Goal: Navigation & Orientation: Find specific page/section

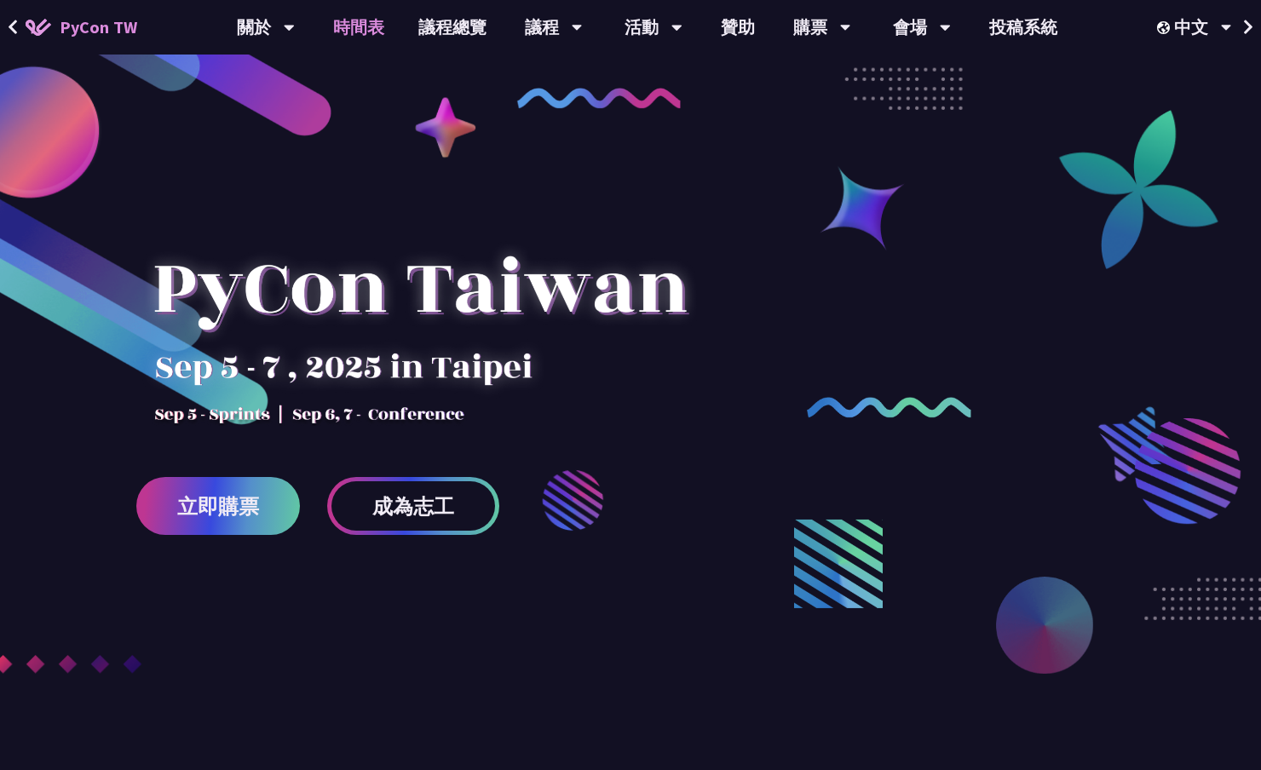
click at [367, 37] on link "時間表" at bounding box center [358, 27] width 85 height 55
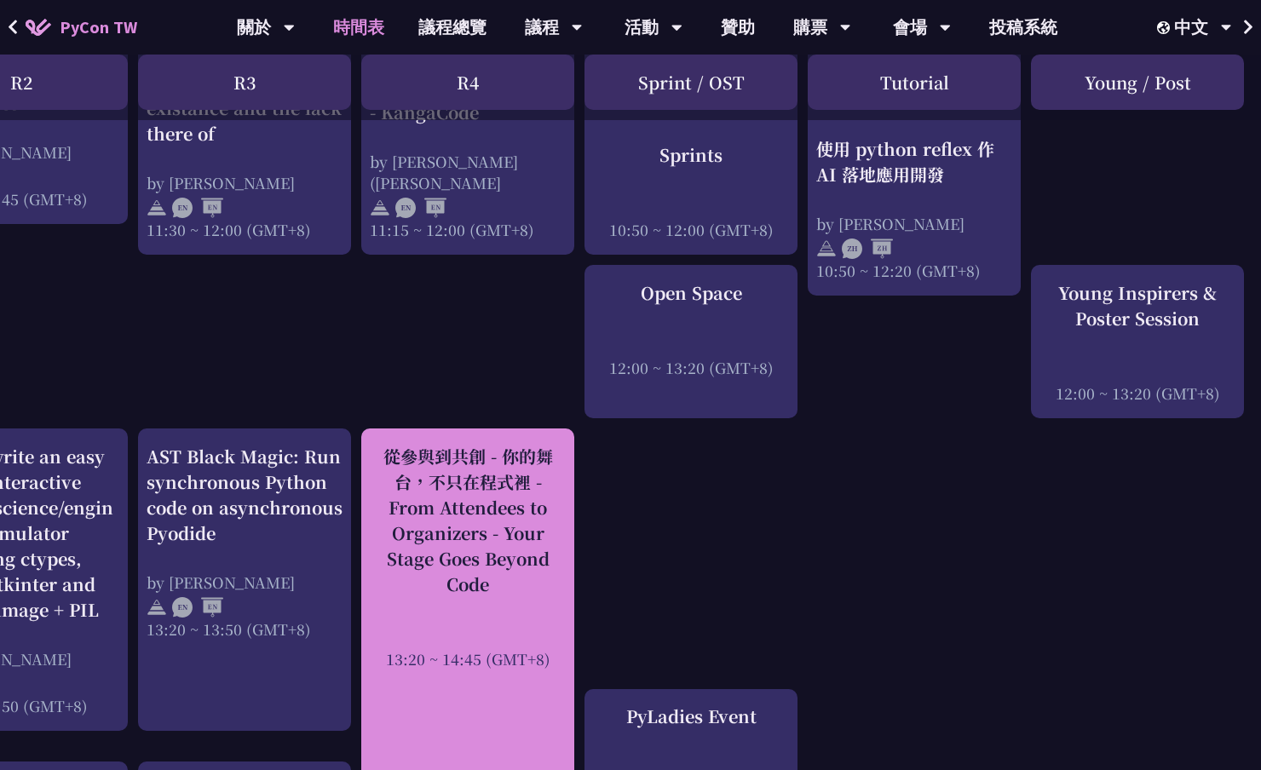
scroll to position [979, 549]
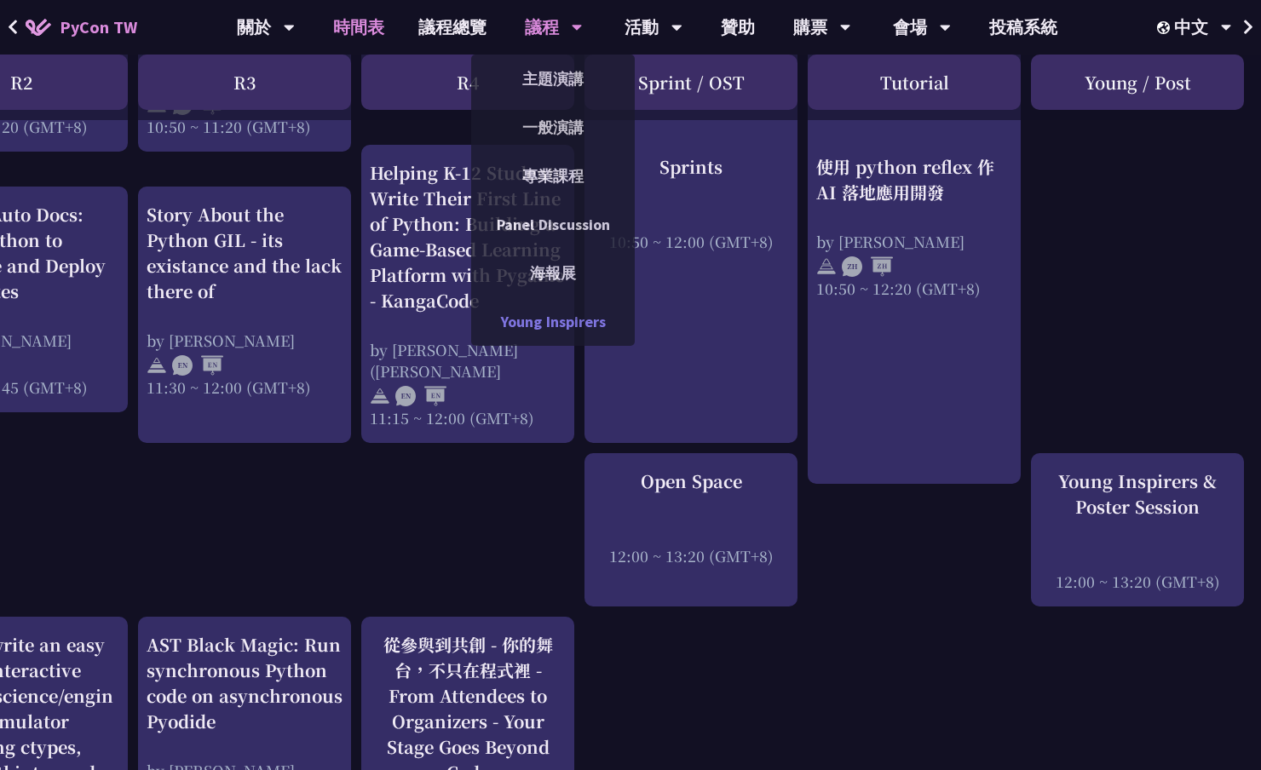
click at [574, 313] on link "Young Inspirers" at bounding box center [553, 322] width 164 height 40
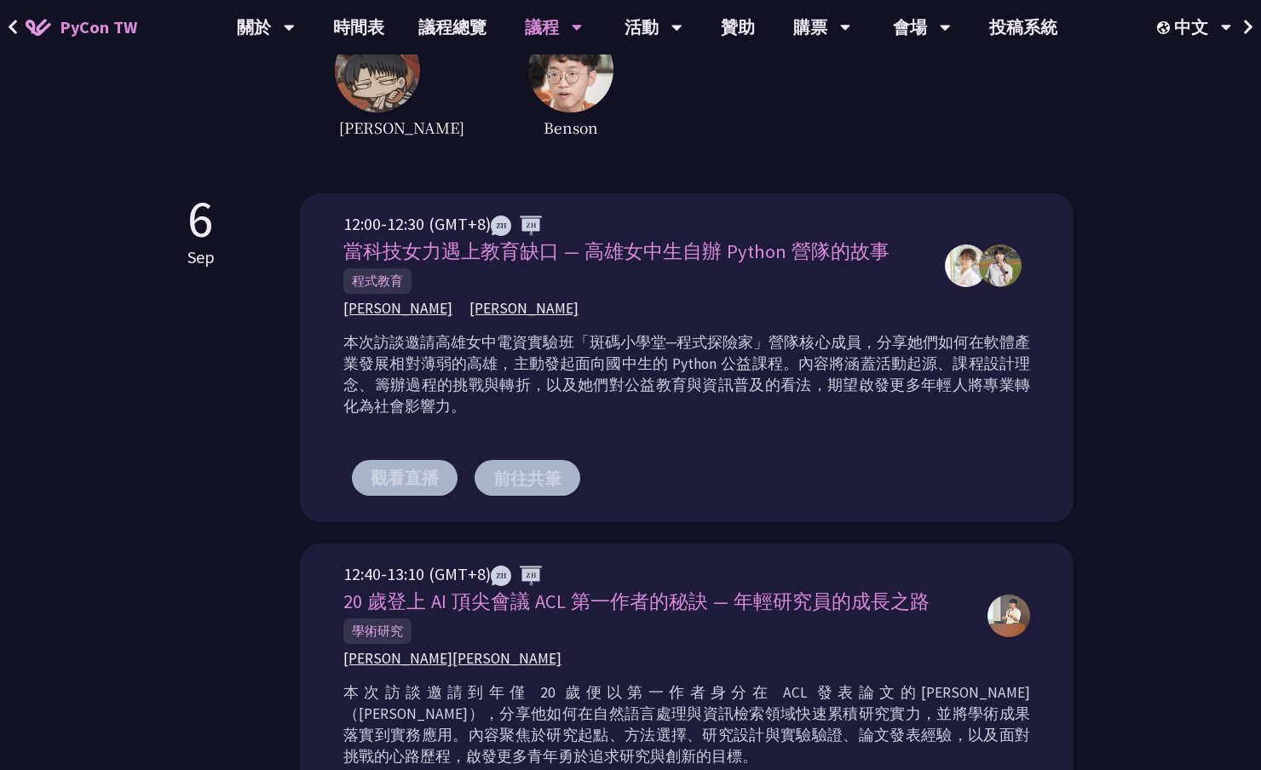
scroll to position [450, 0]
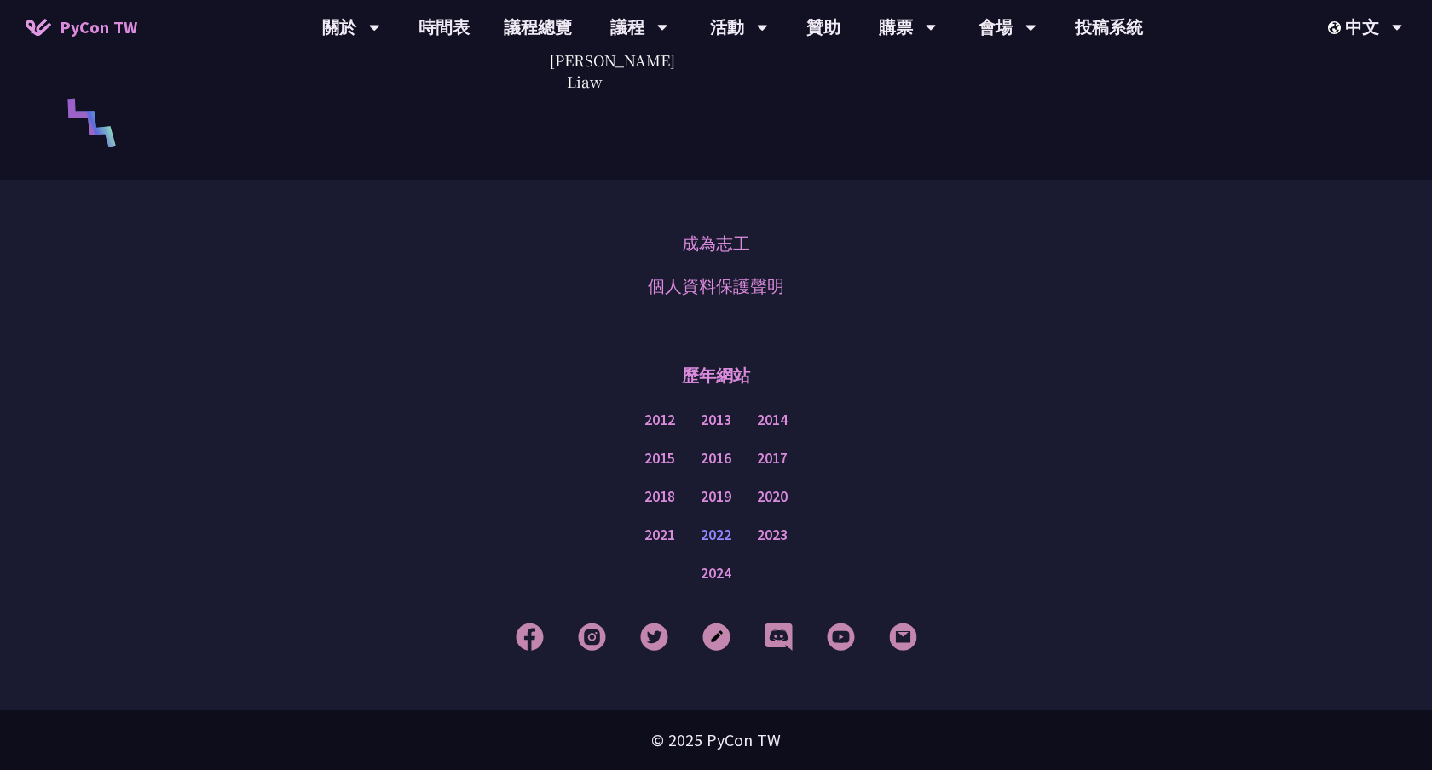
click at [730, 537] on link "2022" at bounding box center [716, 535] width 31 height 21
